Goal: Task Accomplishment & Management: Manage account settings

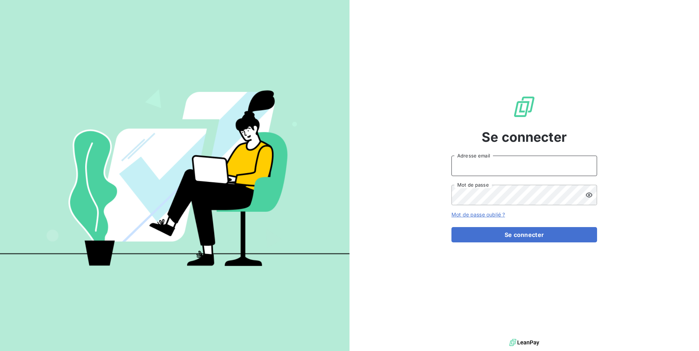
click at [556, 162] on input "Adresse email" at bounding box center [524, 165] width 146 height 20
type input "admin@saorgatec"
click at [451, 227] on button "Se connecter" at bounding box center [524, 234] width 146 height 15
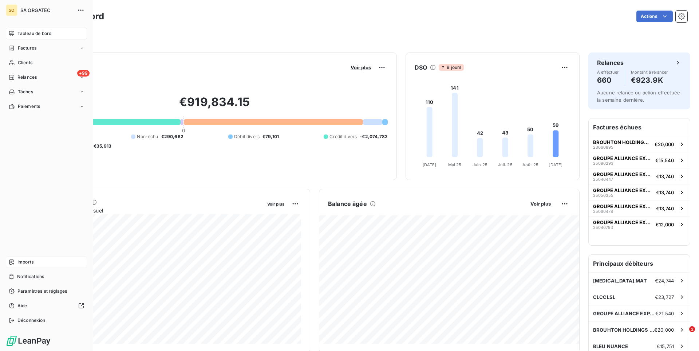
click at [27, 264] on span "Imports" at bounding box center [25, 261] width 16 height 7
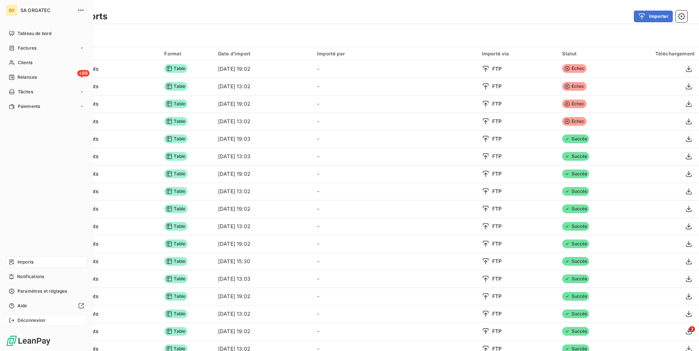
click at [29, 317] on span "Déconnexion" at bounding box center [31, 320] width 28 height 7
